Goal: Transaction & Acquisition: Obtain resource

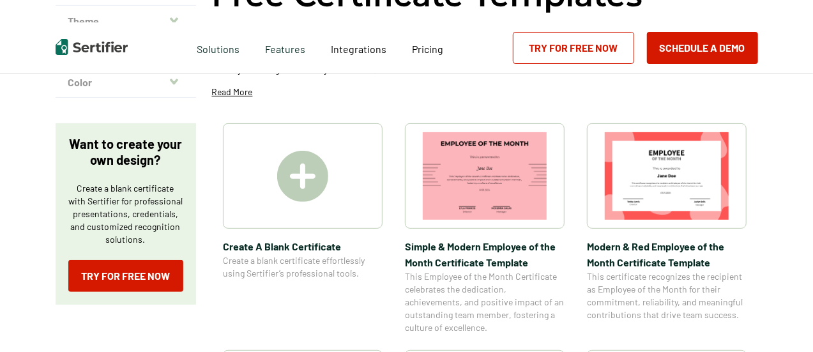
scroll to position [174, 0]
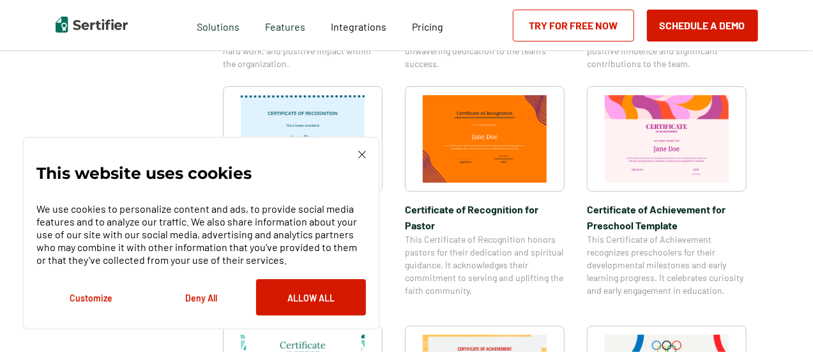
scroll to position [677, 0]
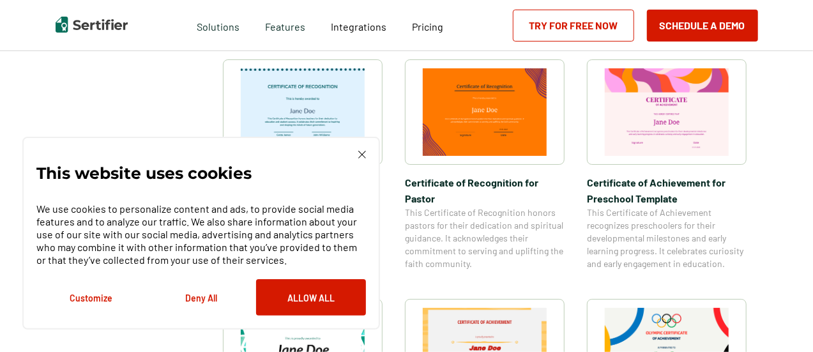
click at [497, 109] on img at bounding box center [485, 111] width 124 height 87
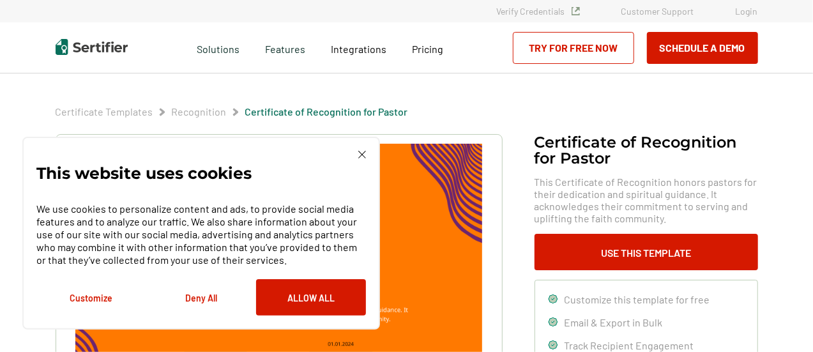
click at [362, 151] on img at bounding box center [362, 155] width 8 height 8
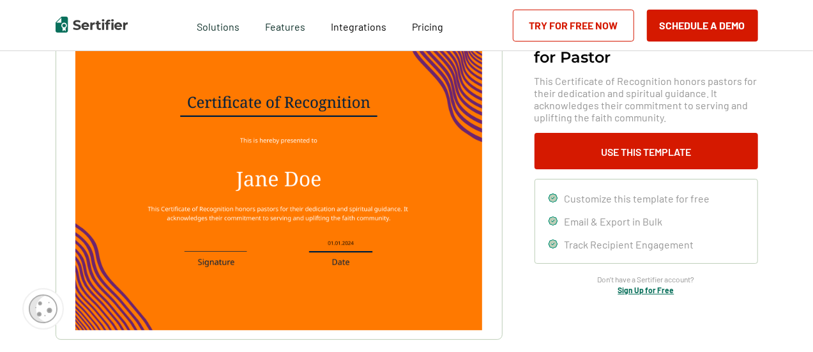
scroll to position [102, 0]
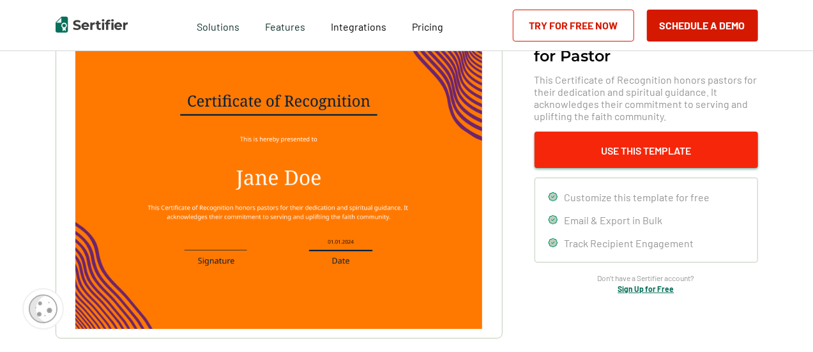
click at [637, 140] on button "Use This Template" at bounding box center [645, 150] width 223 height 36
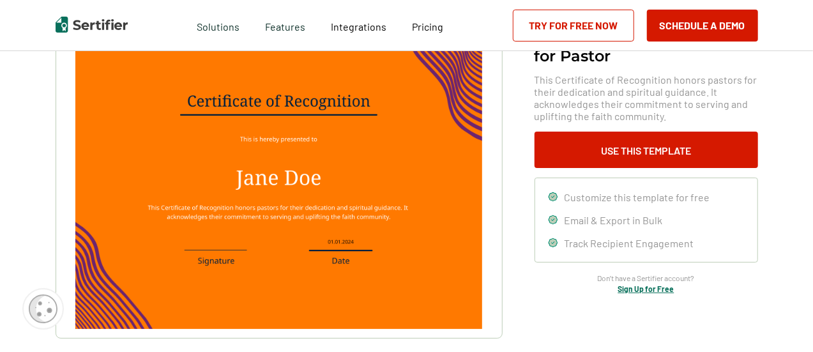
click at [272, 174] on img at bounding box center [278, 184] width 406 height 287
click at [251, 201] on img at bounding box center [278, 184] width 406 height 287
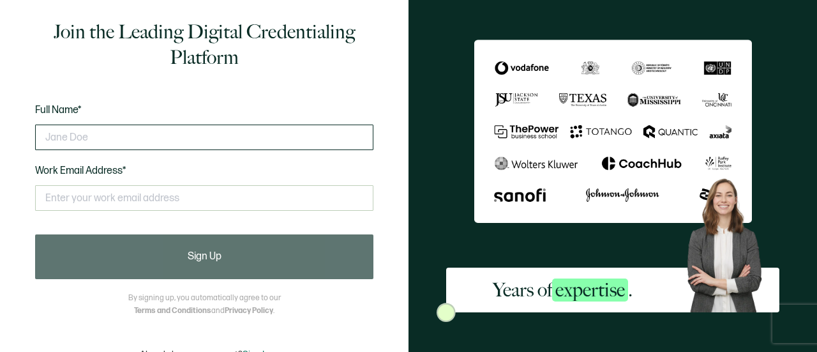
click at [115, 128] on input "text" at bounding box center [204, 137] width 338 height 26
